Goal: Find specific page/section: Locate a particular part of the current website

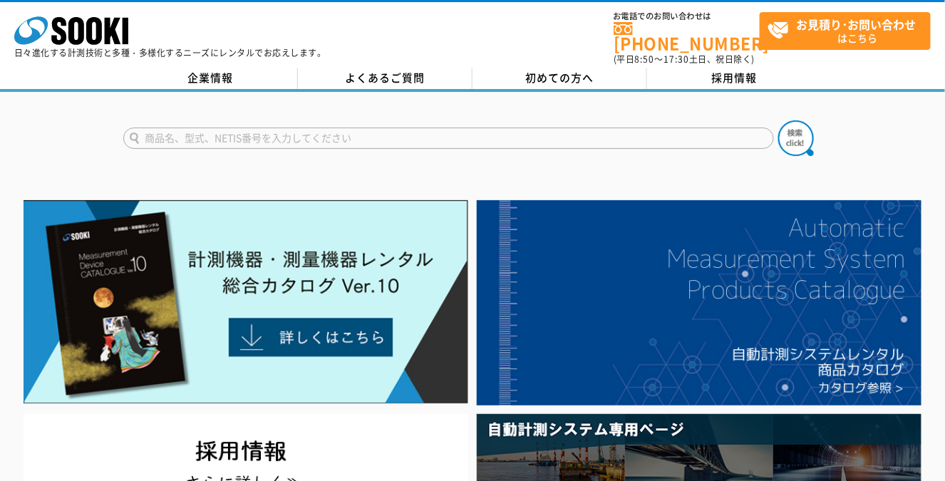
click at [338, 128] on input "text" at bounding box center [448, 138] width 651 height 21
type input "VM-83"
click at [778, 120] on button at bounding box center [796, 138] width 36 height 36
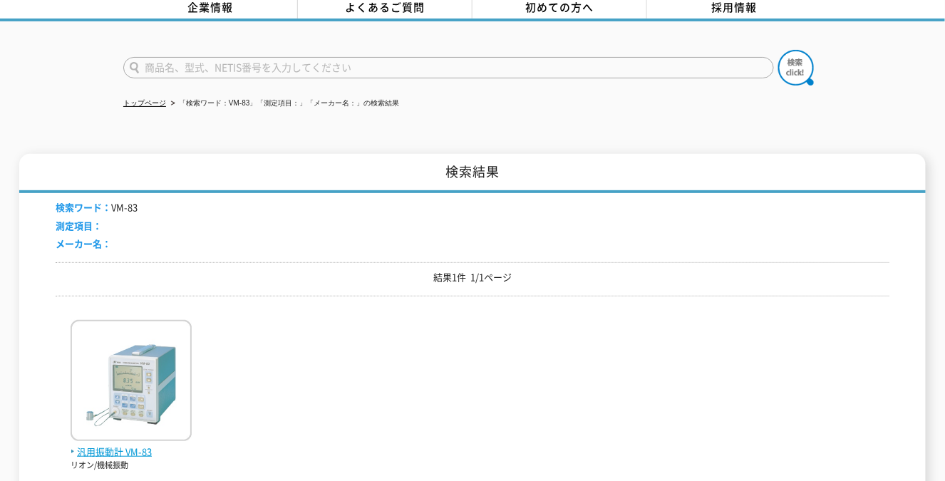
scroll to position [142, 0]
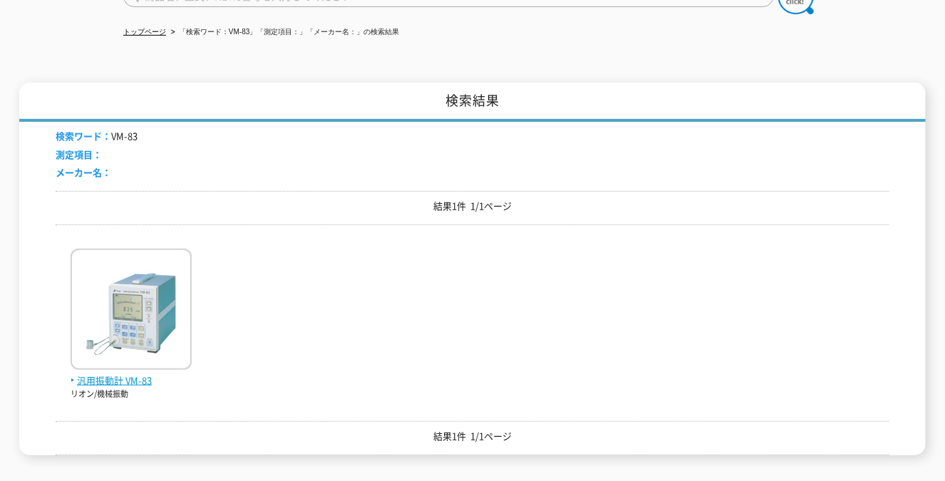
click at [119, 313] on img at bounding box center [131, 311] width 121 height 125
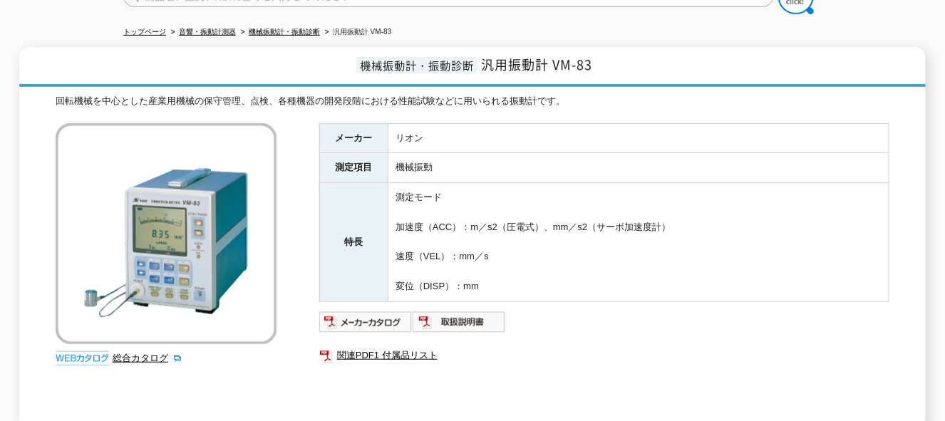
scroll to position [343, 0]
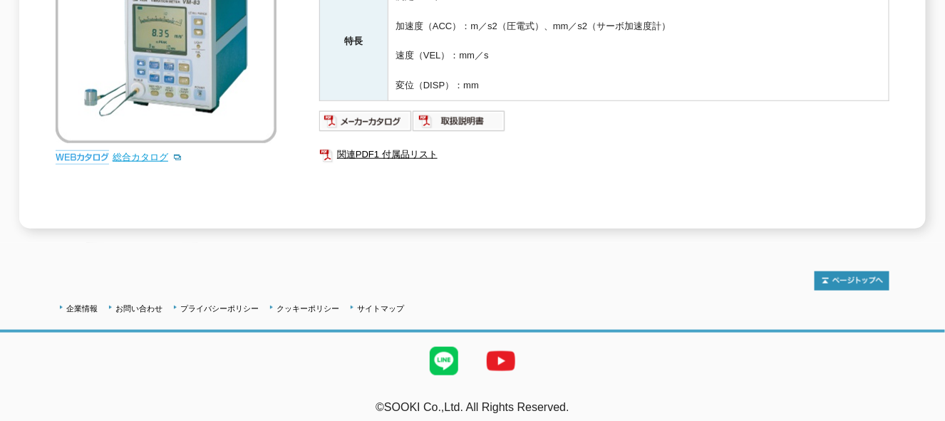
click at [148, 152] on link "総合カタログ" at bounding box center [148, 157] width 70 height 11
